Goal: Check status: Check status

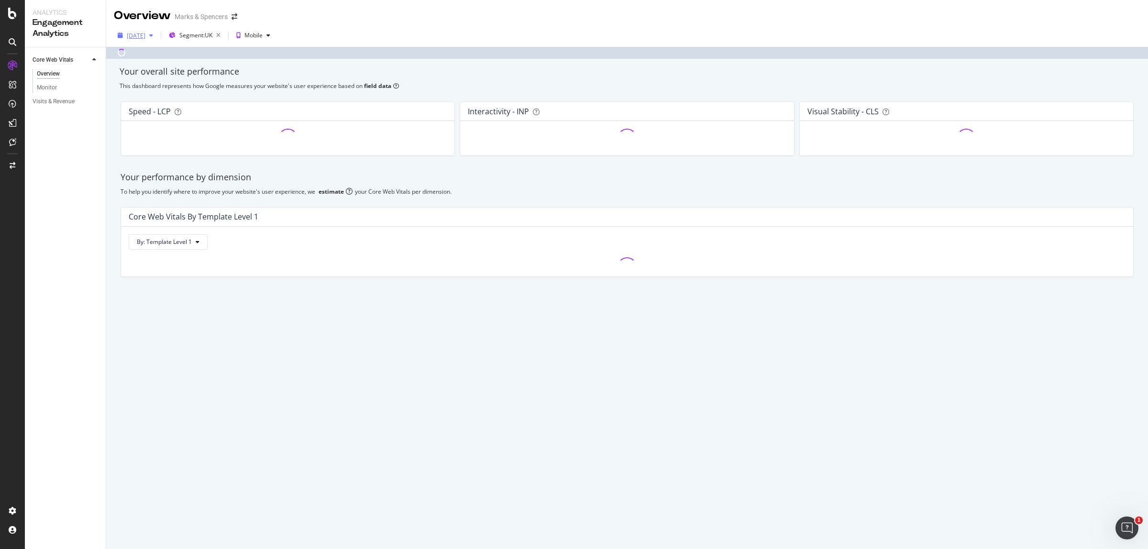
click at [145, 39] on div "[DATE]" at bounding box center [136, 36] width 19 height 8
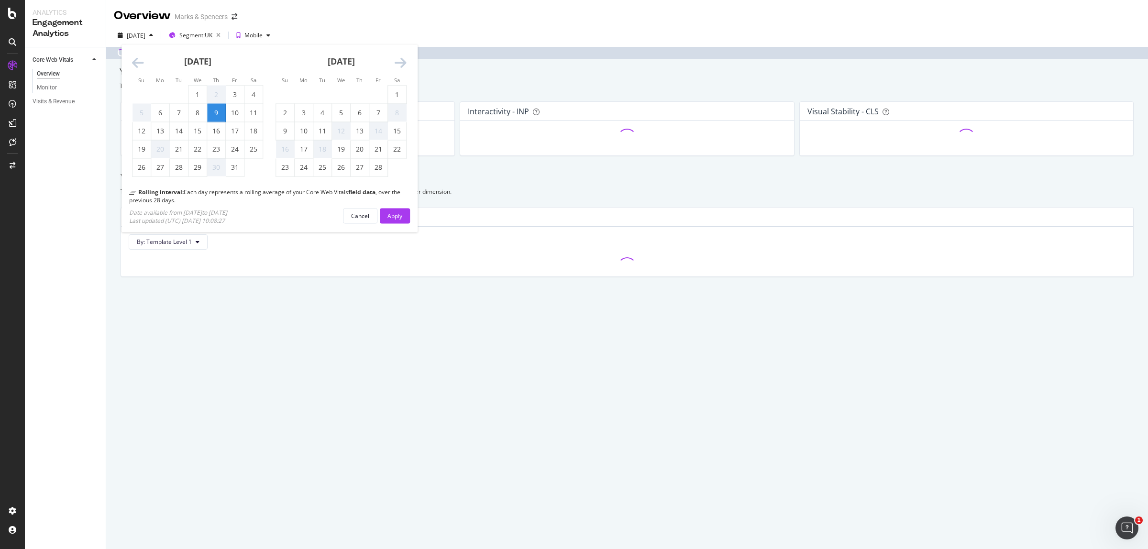
click at [396, 67] on icon "Move forward to switch to the next month." at bounding box center [401, 62] width 12 height 13
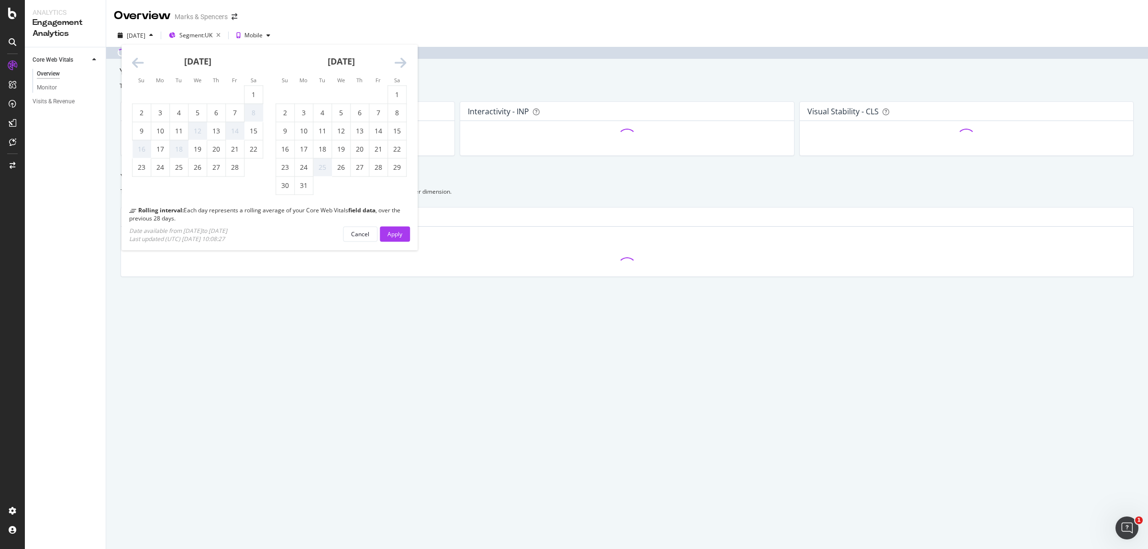
click at [396, 67] on icon "Move forward to switch to the next month." at bounding box center [401, 62] width 12 height 13
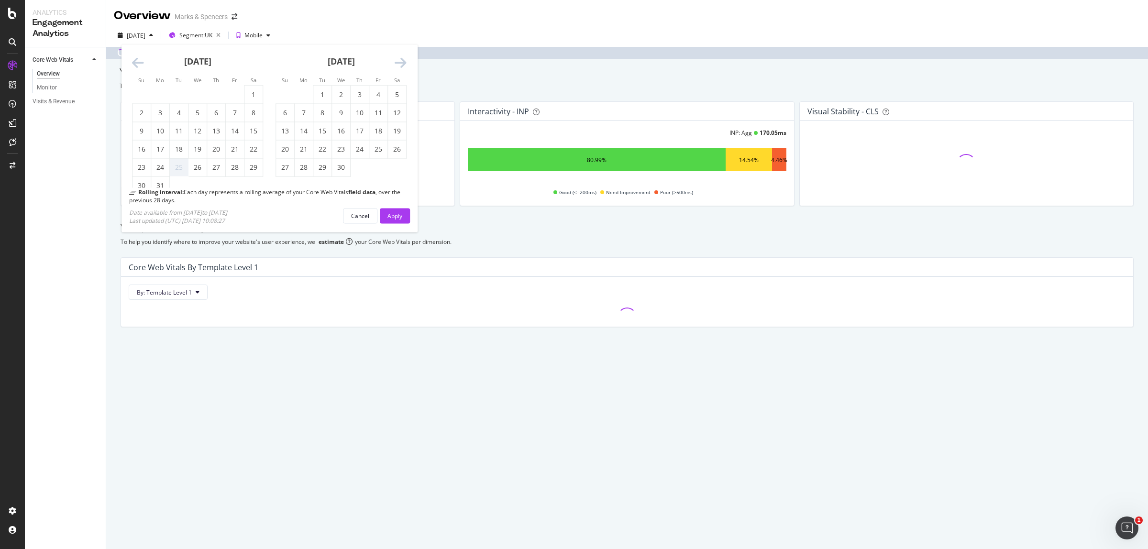
click at [396, 67] on icon "Move forward to switch to the next month." at bounding box center [401, 62] width 12 height 13
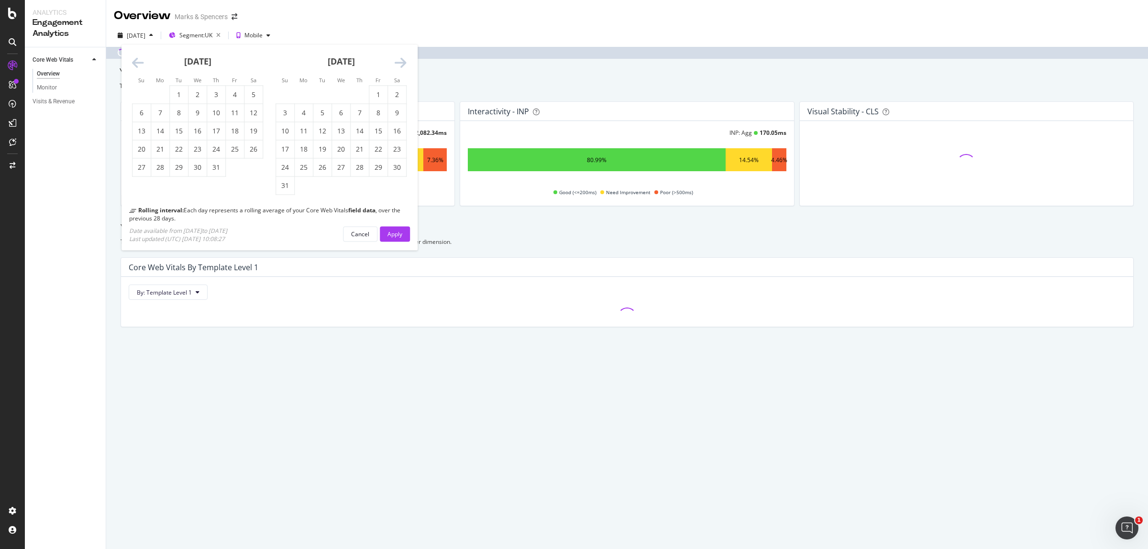
click at [396, 67] on icon "Move forward to switch to the next month." at bounding box center [401, 62] width 12 height 13
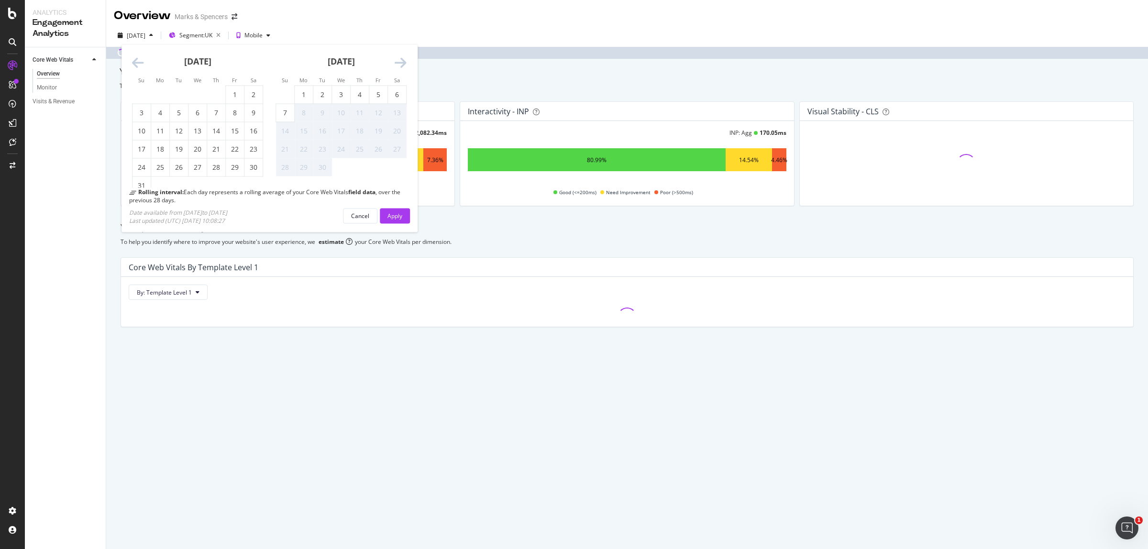
click at [396, 67] on icon "Move forward to switch to the next month." at bounding box center [401, 62] width 12 height 13
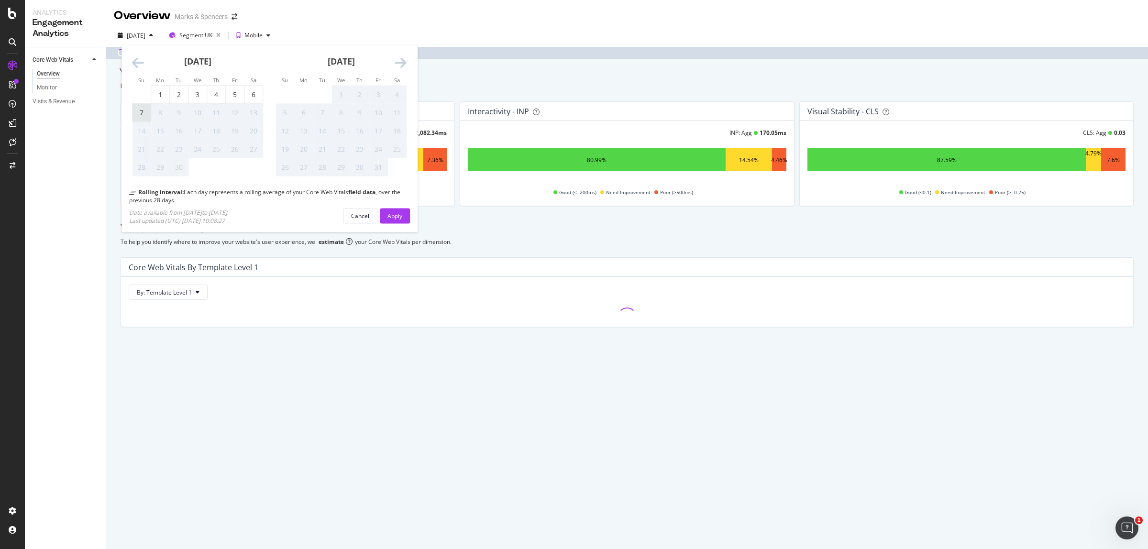
click at [142, 111] on div "7" at bounding box center [142, 113] width 18 height 10
click at [388, 216] on div "Apply" at bounding box center [395, 215] width 15 height 8
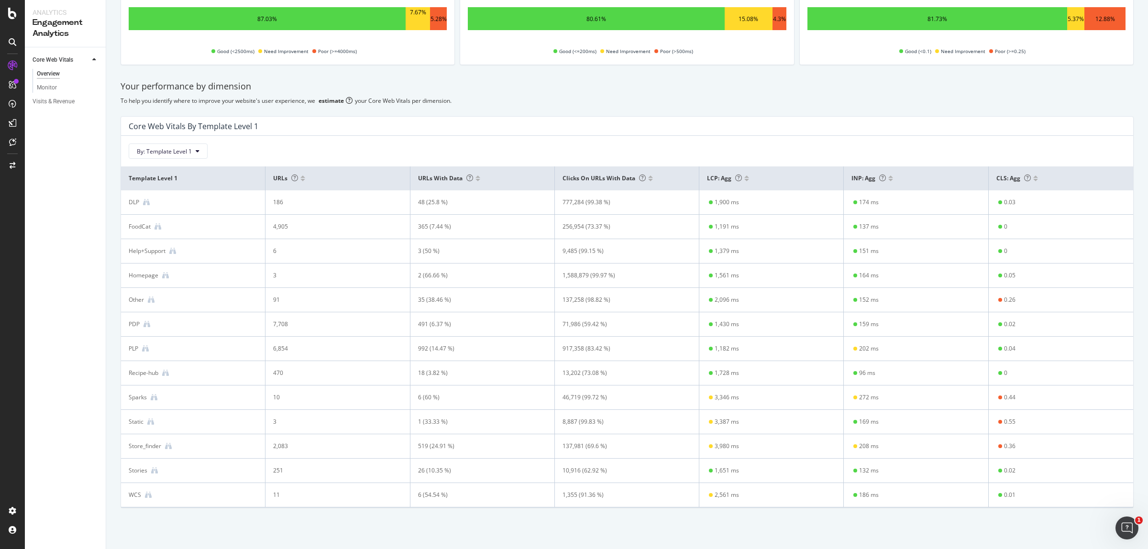
scroll to position [146, 0]
